Goal: Transaction & Acquisition: Purchase product/service

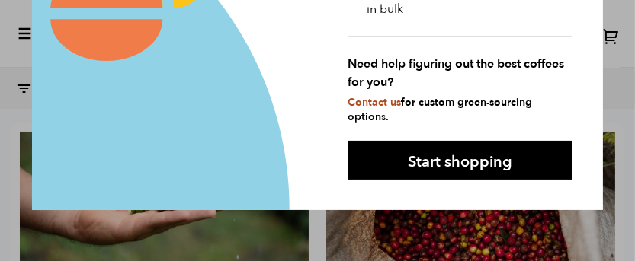
scroll to position [315, 0]
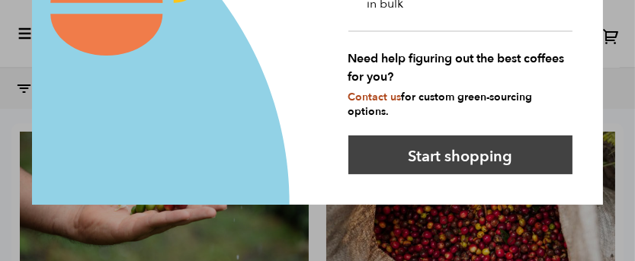
click at [389, 146] on button "Start shopping" at bounding box center [460, 155] width 225 height 39
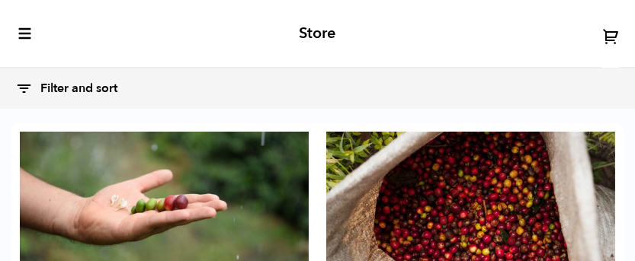
click at [19, 34] on icon "toggle-mobile-menu" at bounding box center [25, 33] width 15 height 15
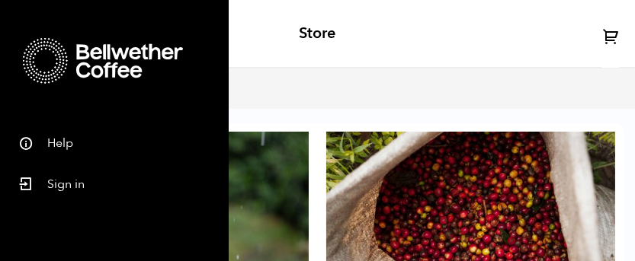
click at [69, 187] on link "Sign in" at bounding box center [114, 182] width 229 height 41
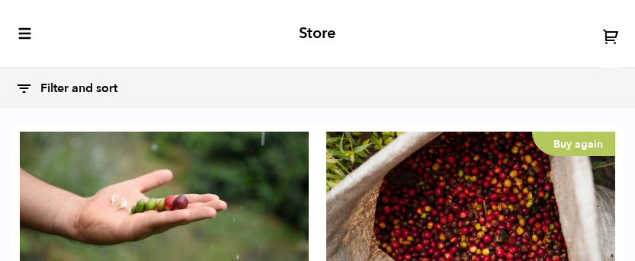
click at [23, 35] on icon "toggle-mobile-menu" at bounding box center [25, 33] width 15 height 15
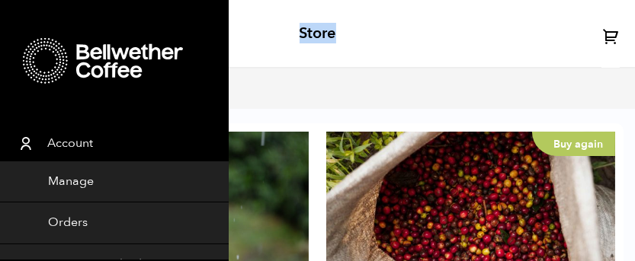
click at [292, 67] on div "Store" at bounding box center [317, 34] width 635 height 69
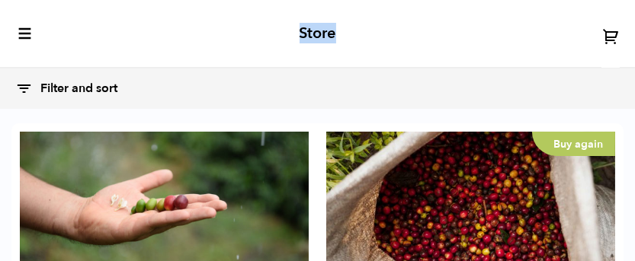
click at [17, 94] on icon at bounding box center [24, 89] width 18 height 18
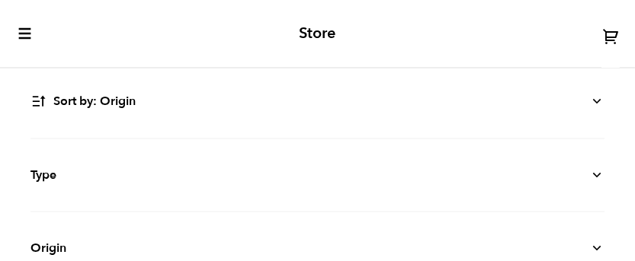
click at [589, 178] on icon at bounding box center [596, 175] width 15 height 15
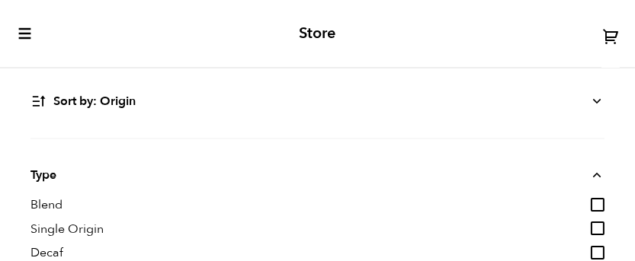
click at [590, 253] on input "Decaf" at bounding box center [597, 253] width 14 height 14
checkbox input "true"
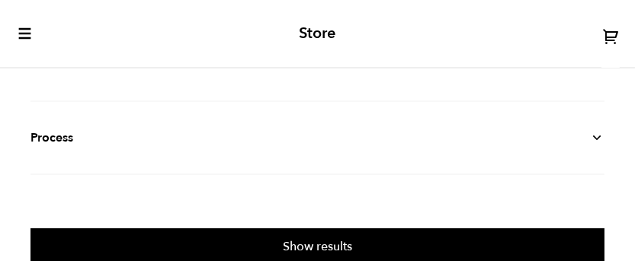
scroll to position [209, 0]
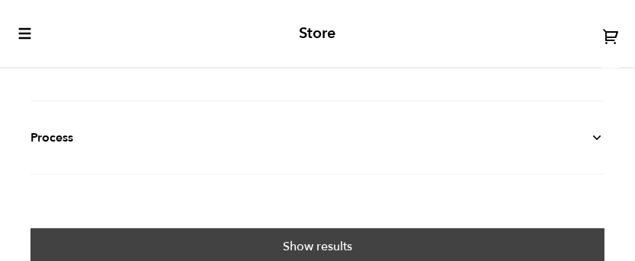
click at [398, 231] on button "Show results" at bounding box center [317, 246] width 574 height 35
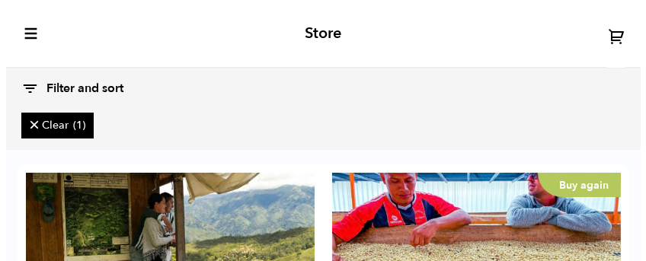
scroll to position [206, 0]
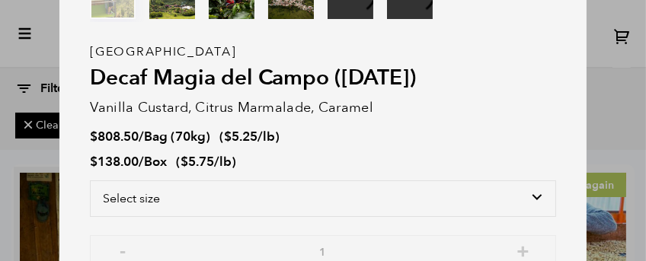
scroll to position [94, 0]
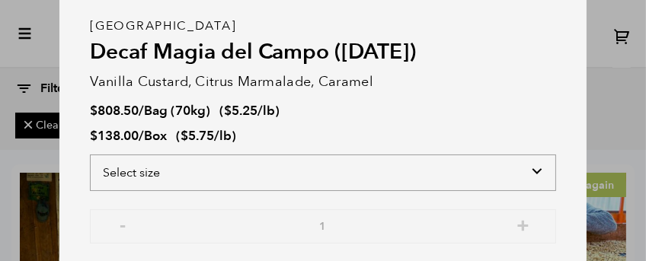
click at [527, 174] on select "Select size Bag (70kg) (154 lbs) Box (24 lbs)" at bounding box center [323, 173] width 466 height 37
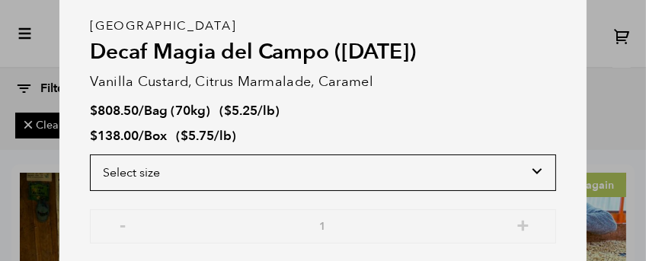
select select "box"
click at [90, 155] on select "Select size Bag (70kg) (154 lbs) Box (24 lbs)" at bounding box center [323, 173] width 466 height 37
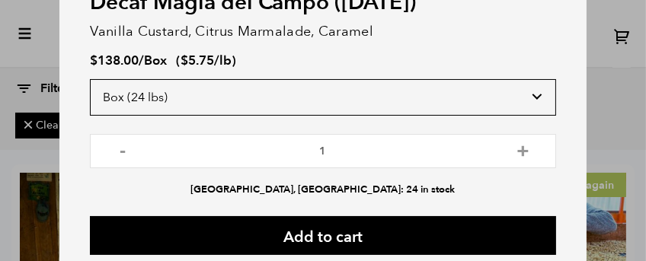
scroll to position [175, 0]
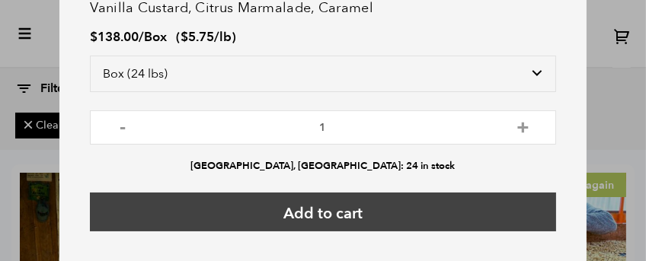
click at [352, 206] on button "Add to cart" at bounding box center [323, 212] width 466 height 39
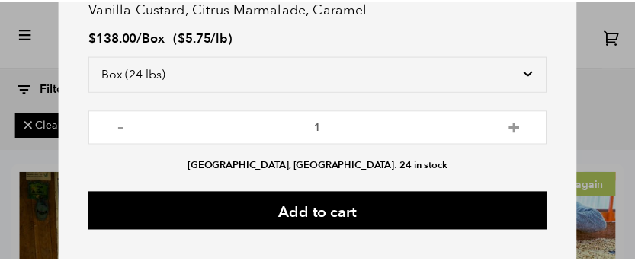
scroll to position [0, 0]
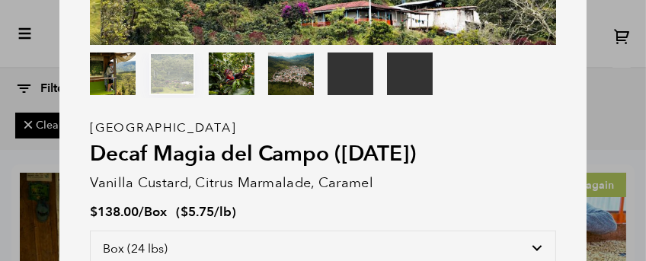
click at [595, 56] on div "Your browser does not support the video tag. Your browser does not support the …" at bounding box center [323, 130] width 646 height 261
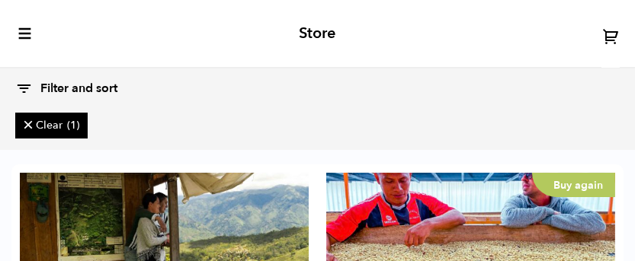
click at [24, 87] on icon at bounding box center [24, 89] width 18 height 18
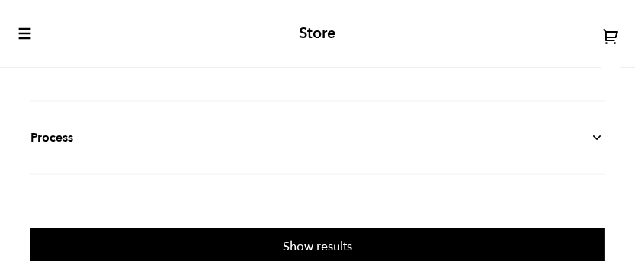
click at [26, 34] on icon "toggle-mobile-menu" at bounding box center [25, 33] width 15 height 15
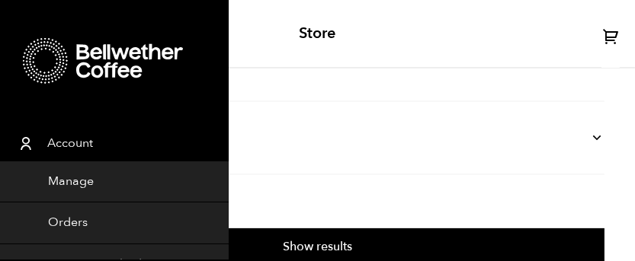
click at [283, 36] on div "Store" at bounding box center [317, 34] width 635 height 69
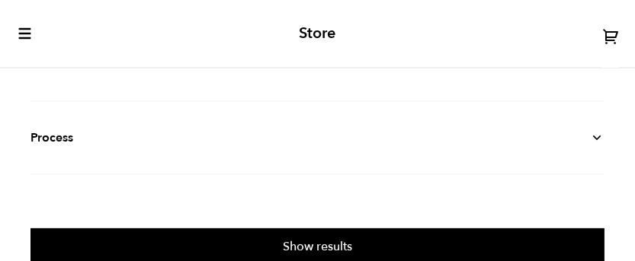
scroll to position [241, 0]
click at [103, 89] on details "Flavor Chocolate Citrus Fruit Floral Fruity Nutty Sweet" at bounding box center [317, 65] width 574 height 73
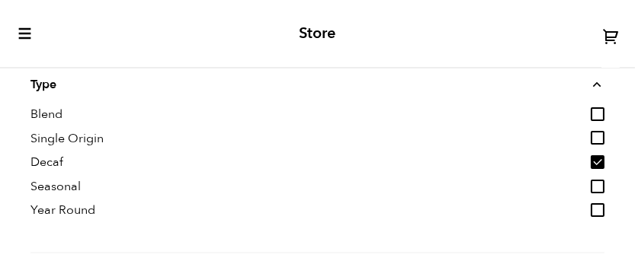
scroll to position [91, 0]
click at [590, 162] on input "Decaf" at bounding box center [597, 162] width 14 height 14
checkbox input "false"
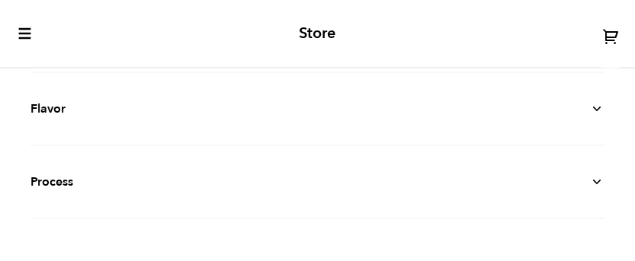
scroll to position [422, 0]
click at [589, 102] on icon at bounding box center [596, 104] width 15 height 15
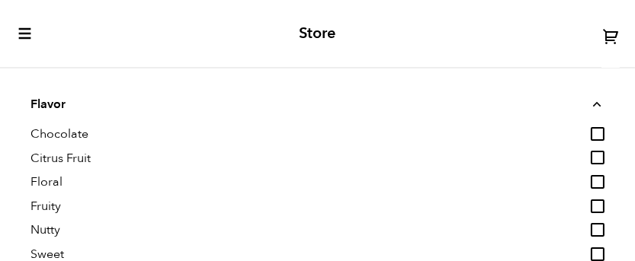
click at [590, 133] on input "Chocolate" at bounding box center [597, 134] width 14 height 14
checkbox input "true"
click at [590, 224] on input "Nutty" at bounding box center [597, 230] width 14 height 14
checkbox input "true"
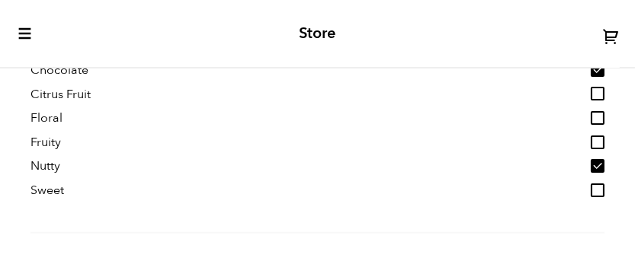
scroll to position [618, 0]
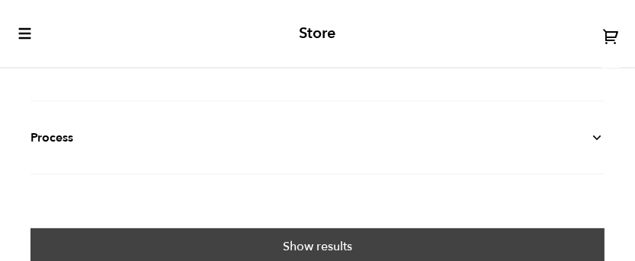
click at [334, 238] on button "Show results" at bounding box center [317, 246] width 574 height 35
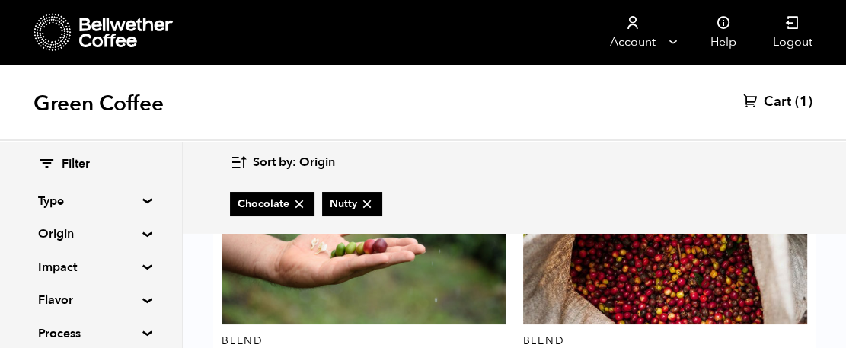
scroll to position [1314, 0]
click at [472, 66] on div "Green Coffee Cart (1)" at bounding box center [423, 103] width 846 height 76
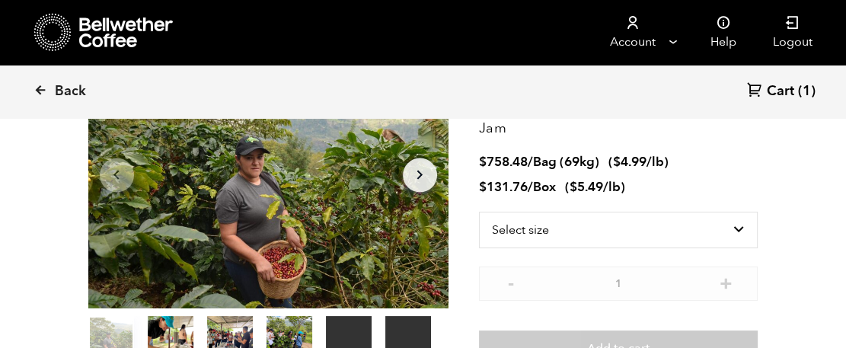
scroll to position [149, 0]
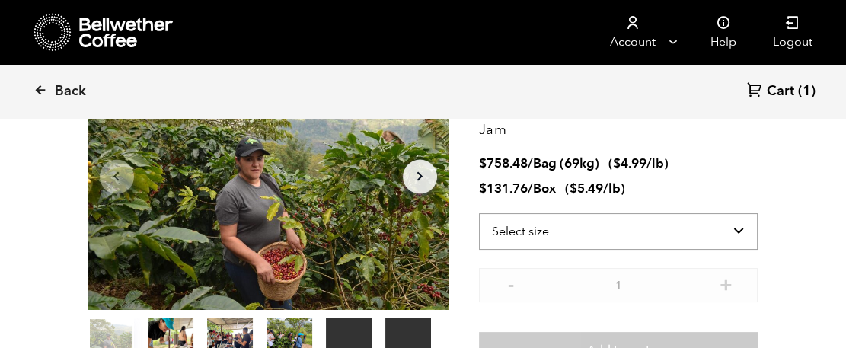
click at [742, 242] on select "Select size Bag (69kg) (152 lbs) Box (24 lbs)" at bounding box center [619, 231] width 280 height 37
select select "box"
click at [479, 213] on select "Select size Bag (69kg) (152 lbs) Box (24 lbs)" at bounding box center [619, 231] width 280 height 37
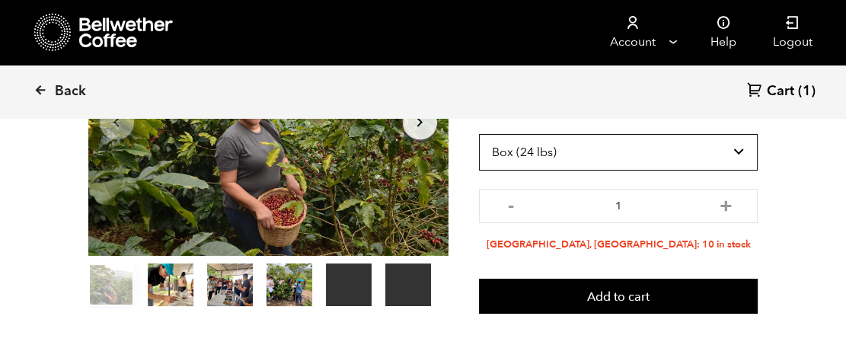
scroll to position [206, 0]
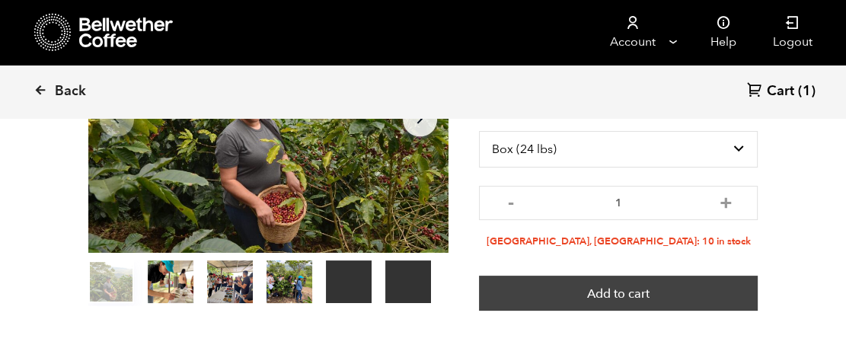
click at [699, 288] on button "Add to cart" at bounding box center [619, 293] width 280 height 35
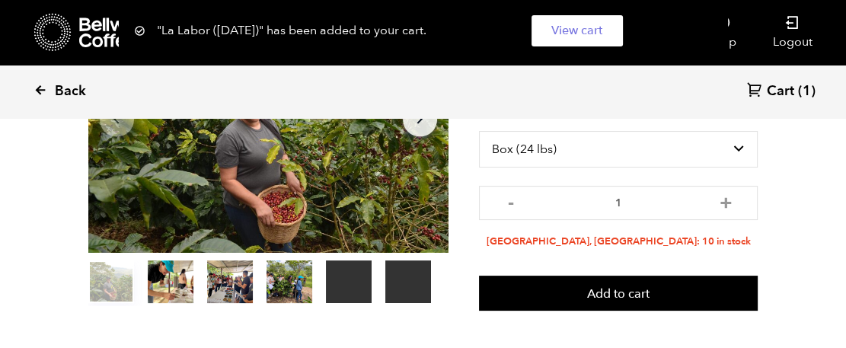
click at [37, 90] on icon at bounding box center [41, 90] width 14 height 14
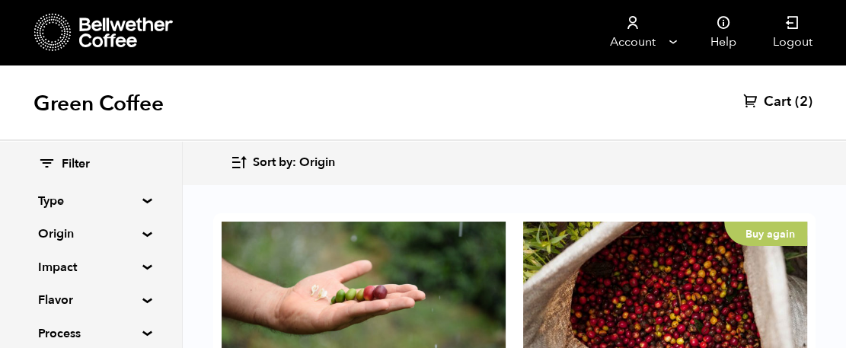
scroll to position [2682, 0]
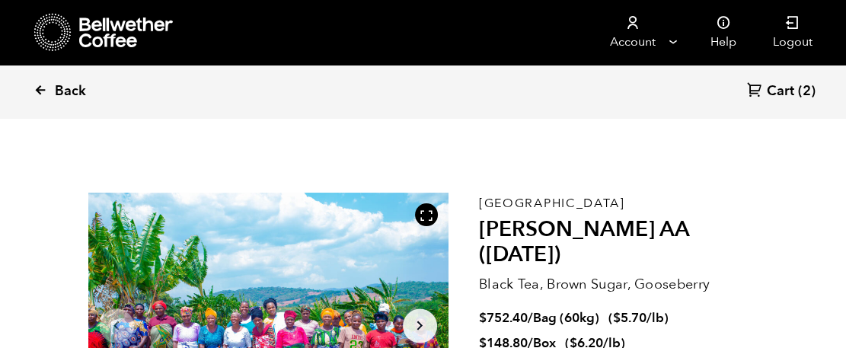
click at [40, 89] on icon at bounding box center [41, 90] width 14 height 14
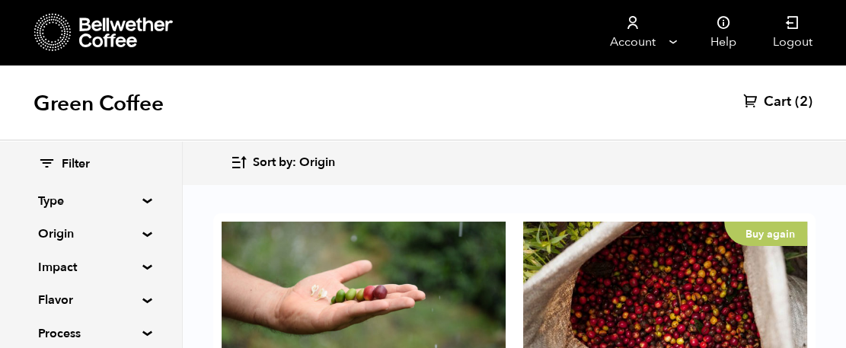
click at [776, 105] on span "Cart" at bounding box center [777, 102] width 27 height 18
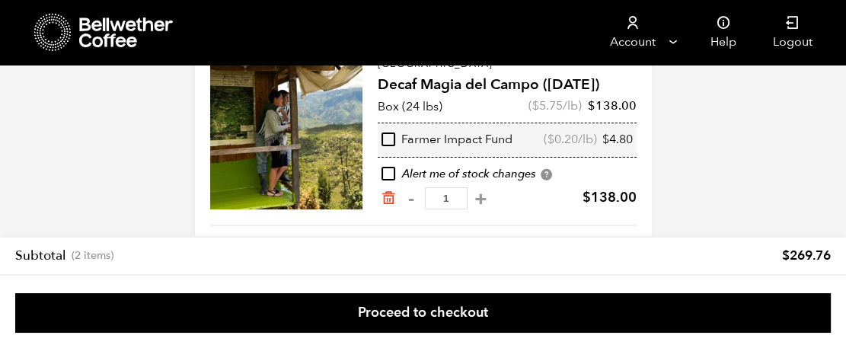
scroll to position [120, 0]
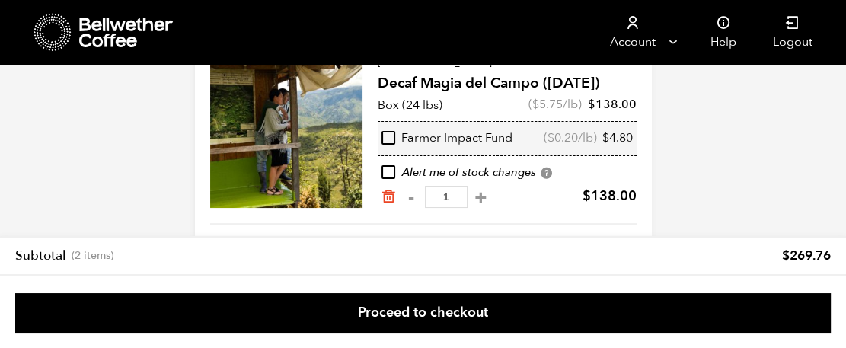
click at [391, 132] on input "checkbox" at bounding box center [389, 138] width 14 height 14
checkbox input "true"
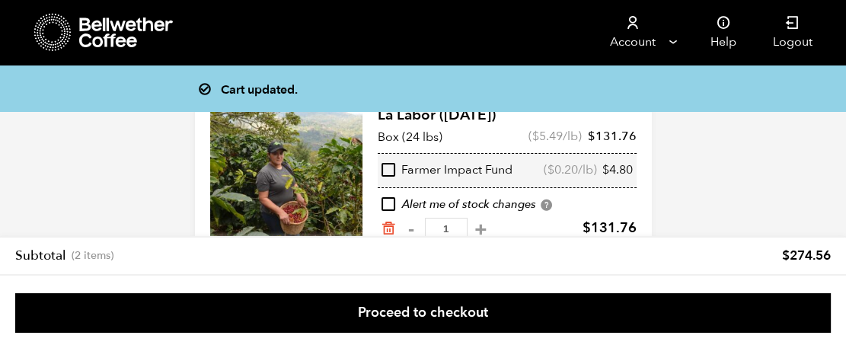
scroll to position [274, 0]
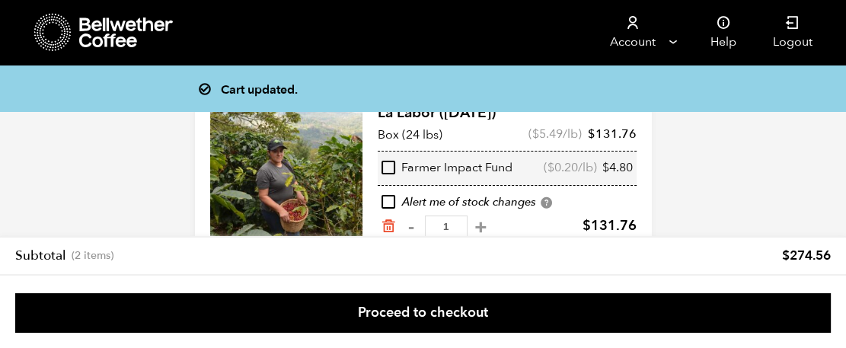
click at [390, 171] on input "checkbox" at bounding box center [389, 168] width 14 height 14
checkbox input "true"
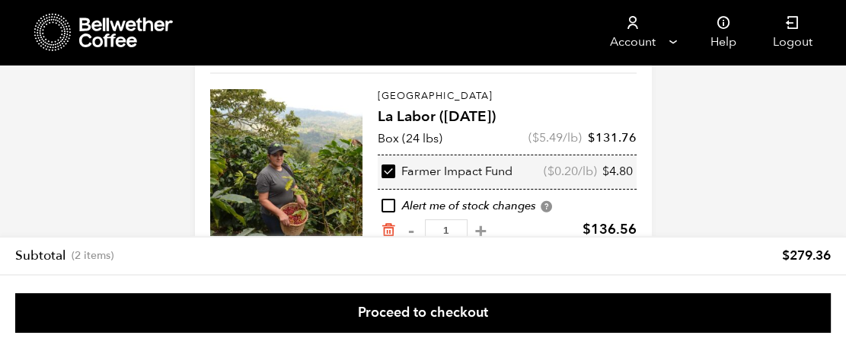
scroll to position [315, 0]
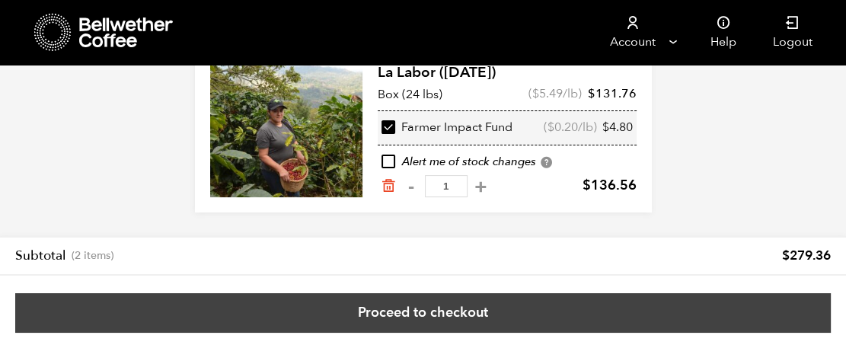
click at [575, 305] on link "Proceed to checkout" at bounding box center [423, 313] width 816 height 40
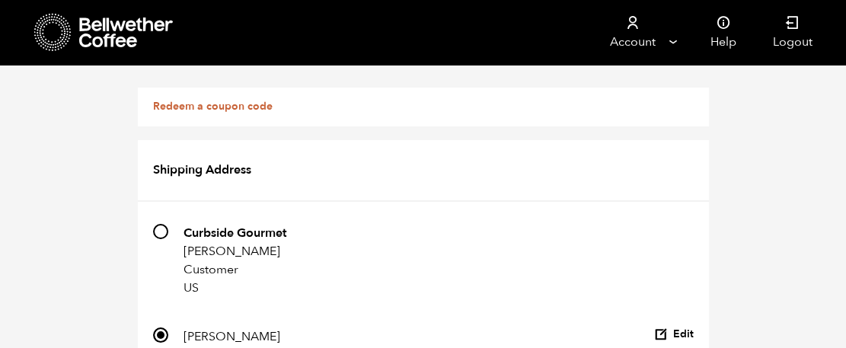
scroll to position [1469, 0]
